Goal: Obtain resource: Obtain resource

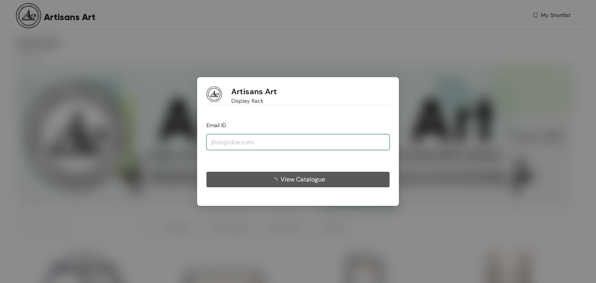
drag, startPoint x: 306, startPoint y: 137, endPoint x: 309, endPoint y: 143, distance: 6.4
click at [306, 137] on input "email" at bounding box center [297, 142] width 183 height 16
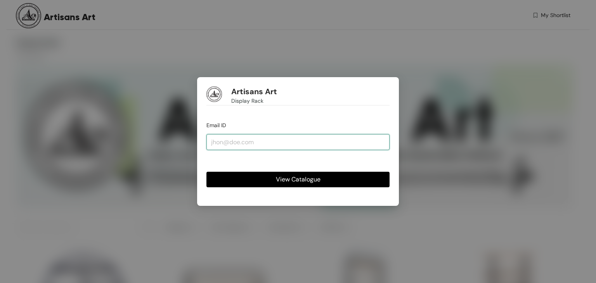
type input "[EMAIL_ADDRESS][DOMAIN_NAME]"
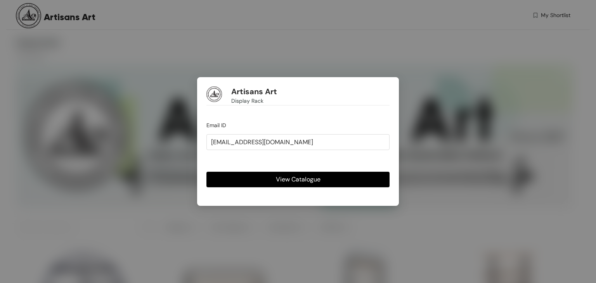
click at [308, 179] on span "View Catalogue" at bounding box center [298, 180] width 45 height 10
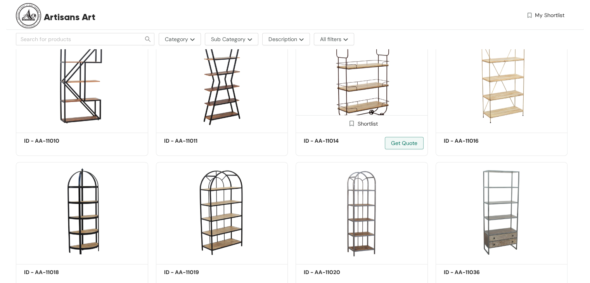
scroll to position [427, 0]
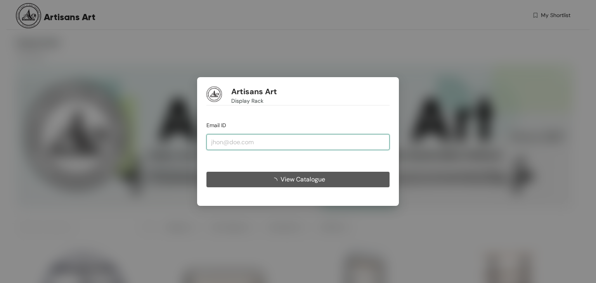
click at [261, 147] on input "email" at bounding box center [297, 142] width 183 height 16
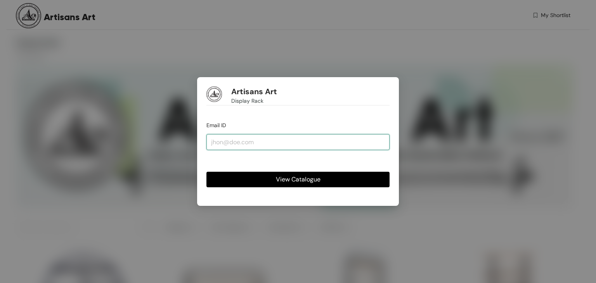
type input "[EMAIL_ADDRESS][DOMAIN_NAME]"
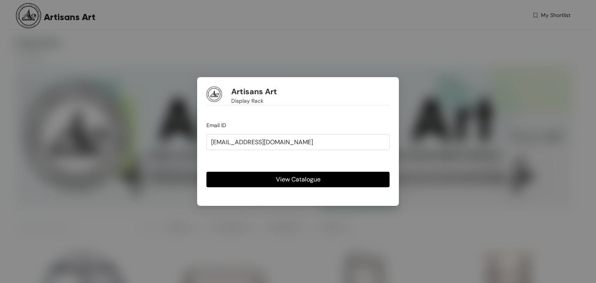
click at [292, 179] on span "View Catalogue" at bounding box center [298, 180] width 45 height 10
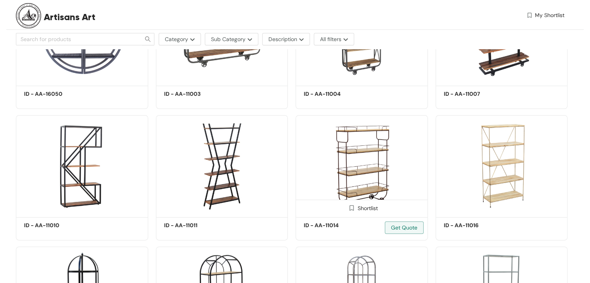
scroll to position [272, 0]
